Goal: Task Accomplishment & Management: Manage account settings

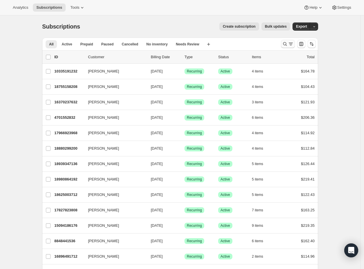
click at [285, 45] on icon "Search and filter results" at bounding box center [285, 44] width 6 height 6
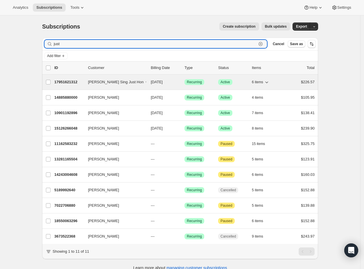
type input "just"
click at [67, 82] on p "17951621312" at bounding box center [68, 82] width 29 height 6
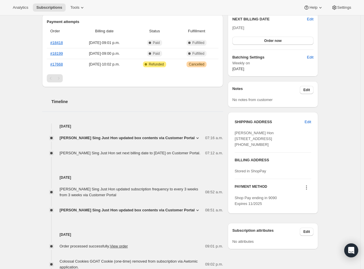
scroll to position [158, 0]
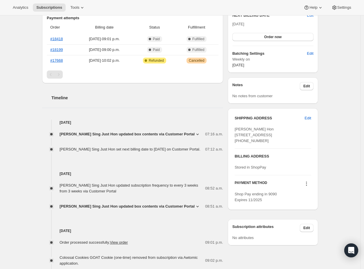
click at [307, 186] on icon at bounding box center [307, 184] width 6 height 6
click at [322, 207] on span "Send link to update card" at bounding box center [307, 206] width 41 height 4
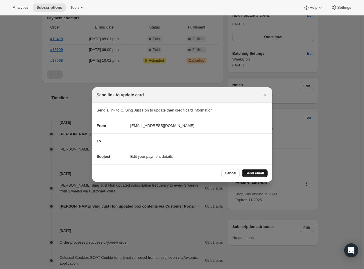
click at [262, 174] on span "Send email" at bounding box center [255, 173] width 18 height 5
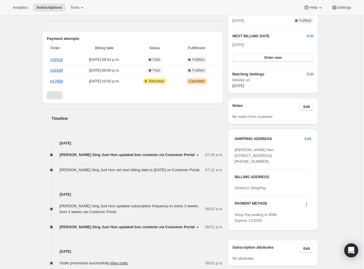
scroll to position [169, 0]
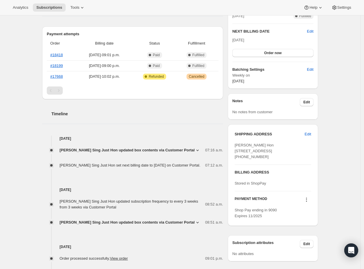
click at [106, 206] on span "[PERSON_NAME] Sing Just Hon updated subscription frequency to every 3 weeks fro…" at bounding box center [129, 204] width 139 height 10
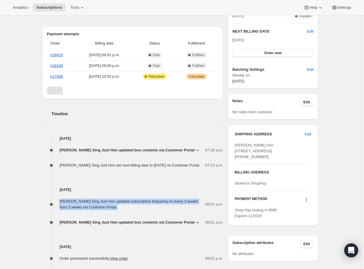
click at [106, 206] on span "[PERSON_NAME] Sing Just Hon updated subscription frequency to every 3 weeks fro…" at bounding box center [129, 204] width 139 height 10
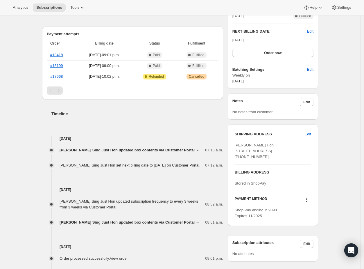
click at [344, 218] on div "Subscription #17951621312. This page is ready Subscription #17951621312 Success…" at bounding box center [180, 146] width 361 height 600
